Goal: Navigation & Orientation: Go to known website

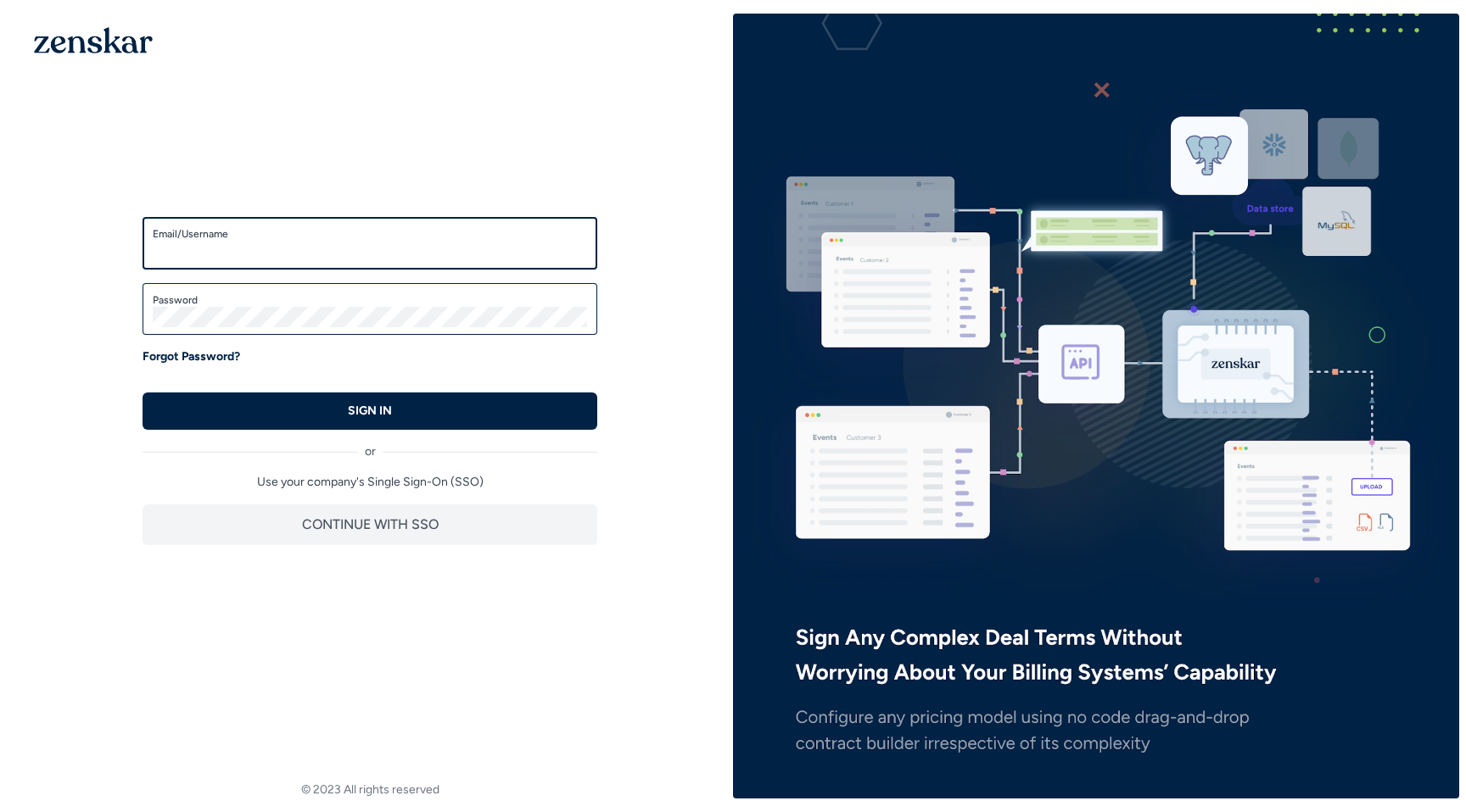
type input "**********"
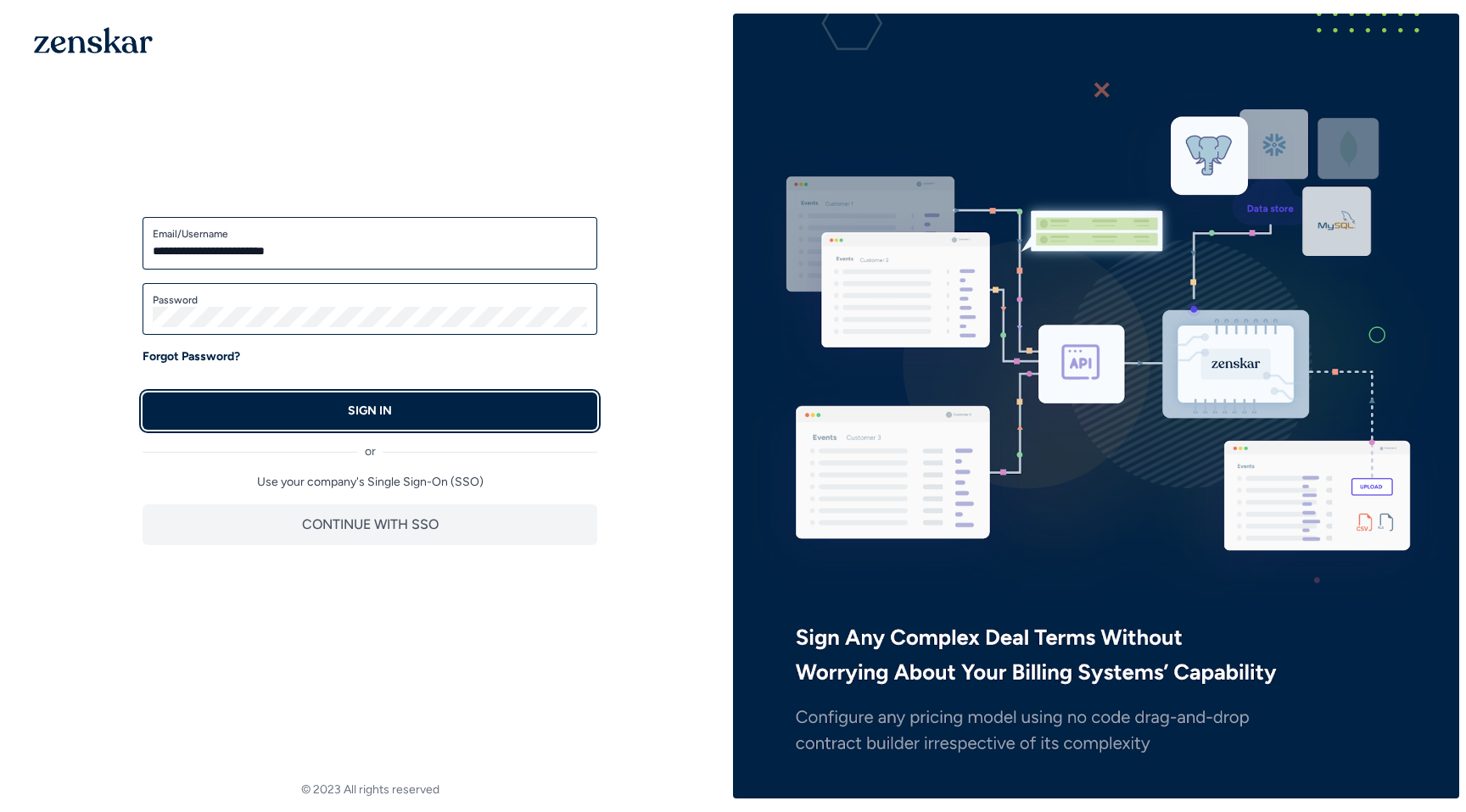
click at [330, 406] on button "SIGN IN" at bounding box center [369, 411] width 455 height 37
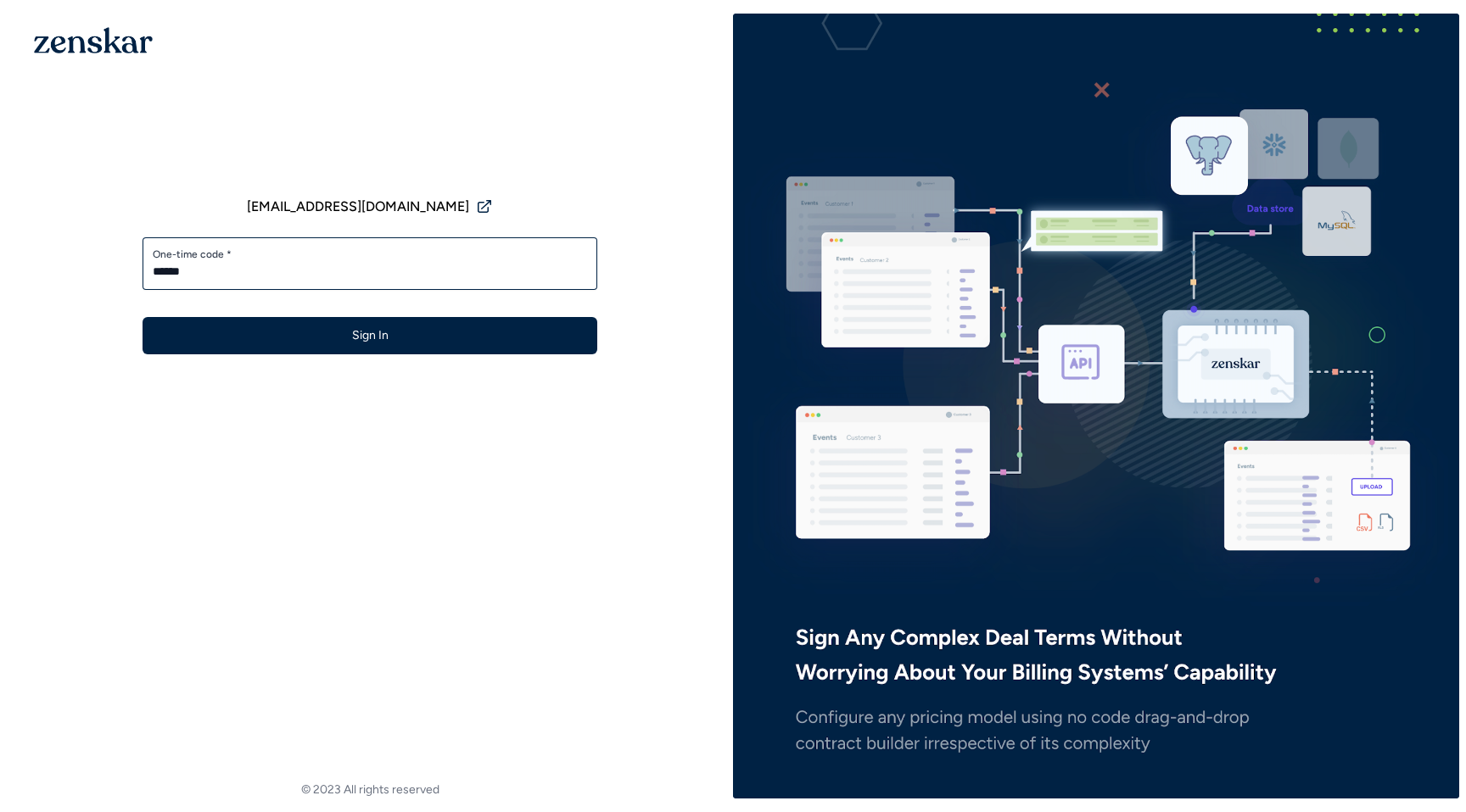
type input "******"
click at [143, 318] on button "Sign In" at bounding box center [369, 336] width 455 height 37
